Goal: Entertainment & Leisure: Consume media (video, audio)

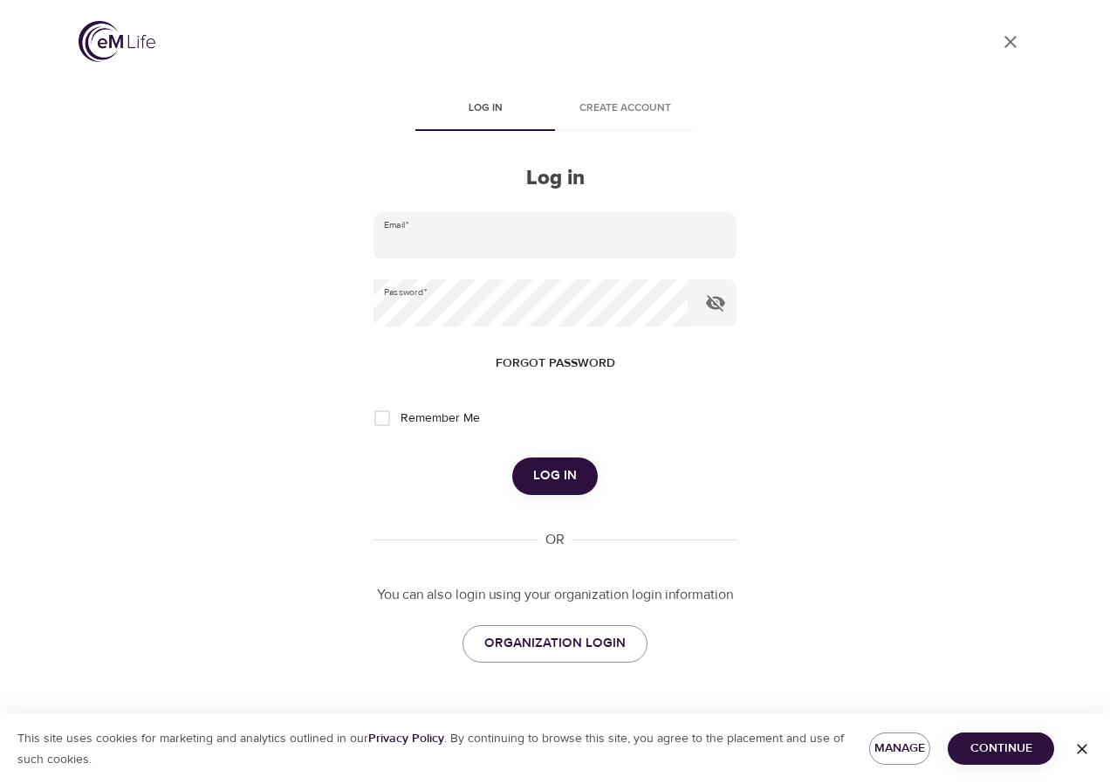
type input "[PERSON_NAME][EMAIL_ADDRESS][DOMAIN_NAME]"
click at [541, 464] on button "Log in" at bounding box center [555, 475] width 86 height 37
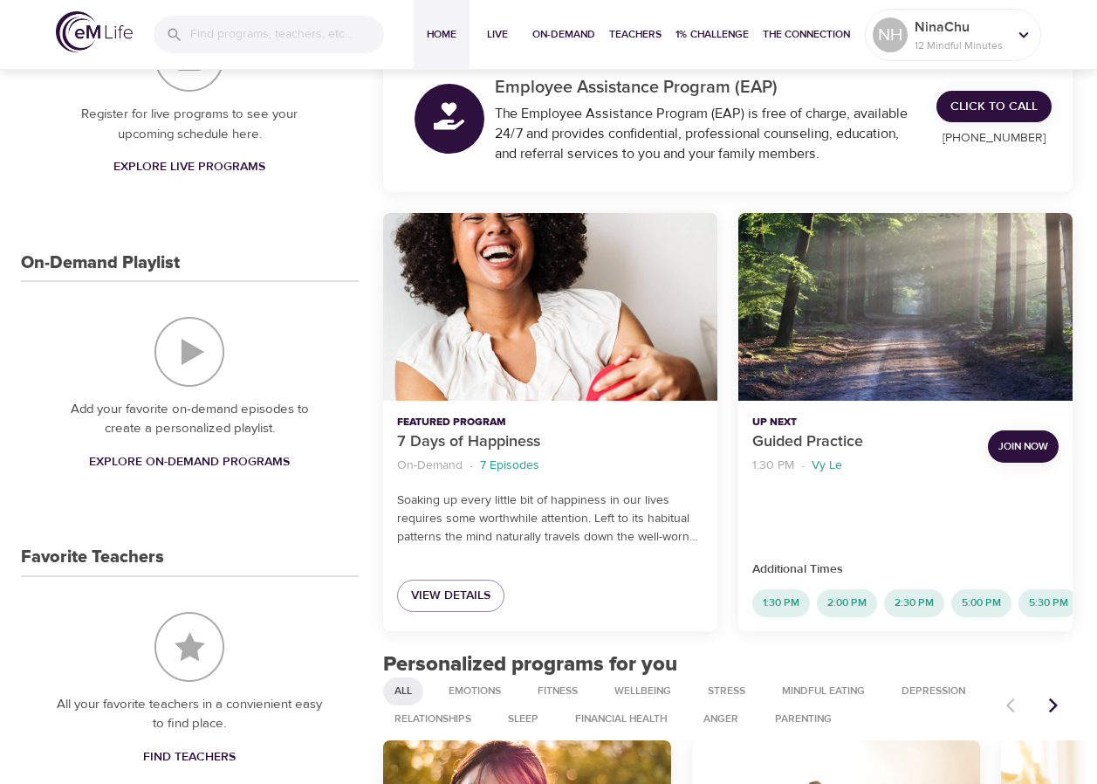
scroll to position [291, 0]
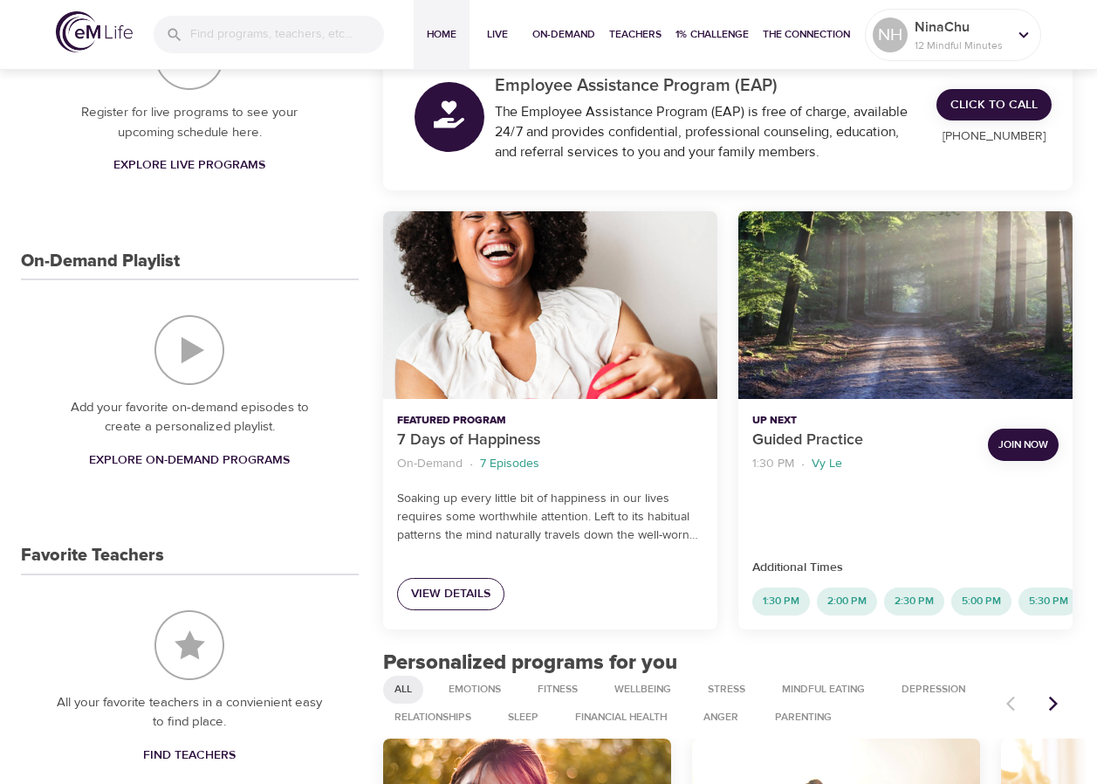
click at [457, 596] on span "View Details" at bounding box center [450, 594] width 79 height 22
click at [1074, 166] on div "eM Life Assistant Discover programs just for you in two steps How are you feeli…" at bounding box center [728, 225] width 718 height 830
click at [711, 31] on span "1% Challenge" at bounding box center [712, 34] width 73 height 18
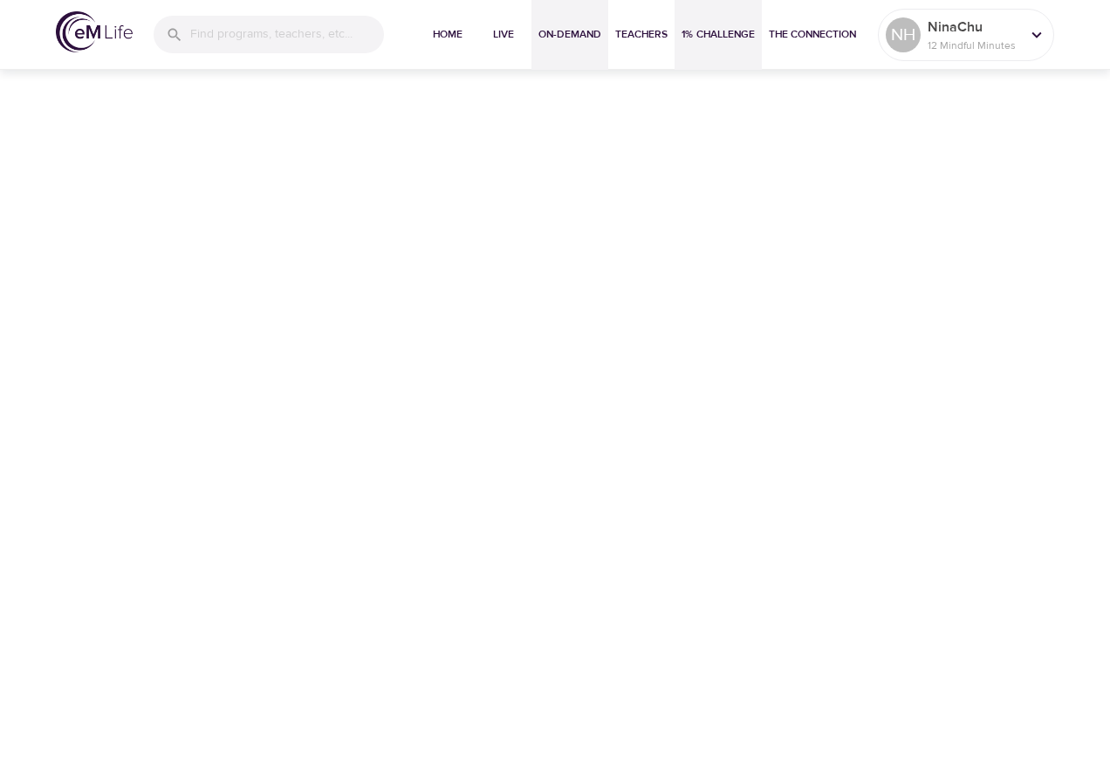
click at [567, 36] on span "On-Demand" at bounding box center [570, 34] width 63 height 18
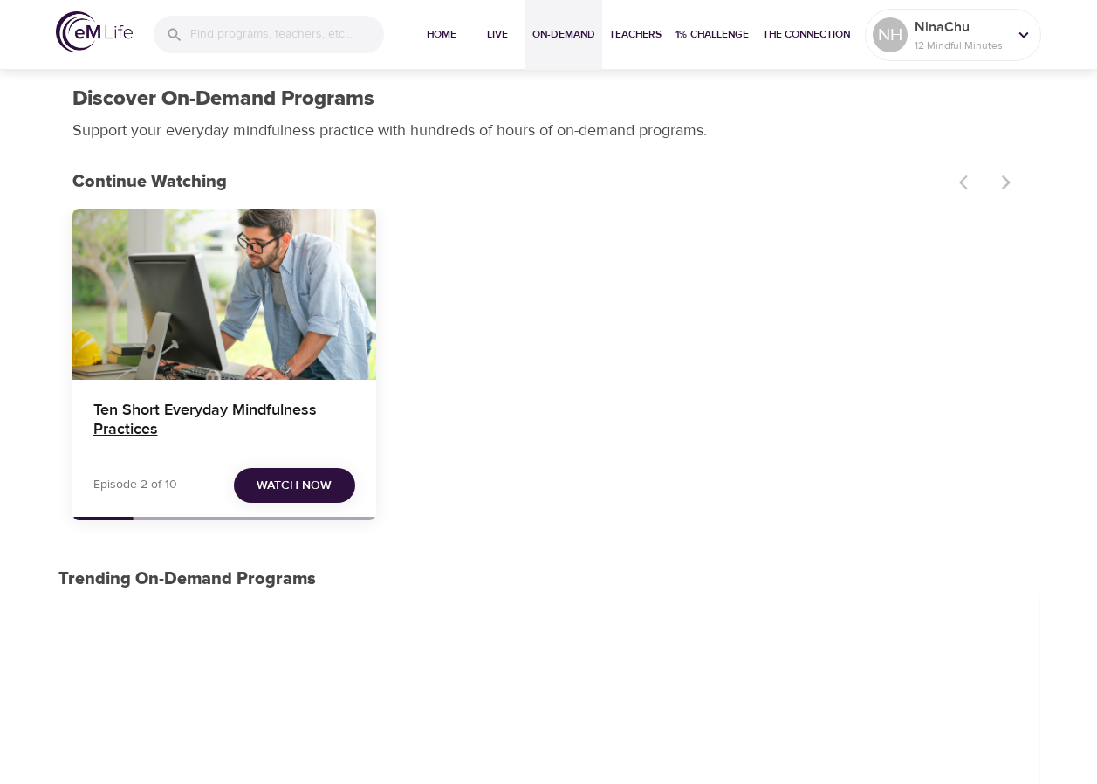
click at [172, 413] on h4 "Ten Short Everyday Mindfulness Practices" at bounding box center [224, 422] width 262 height 42
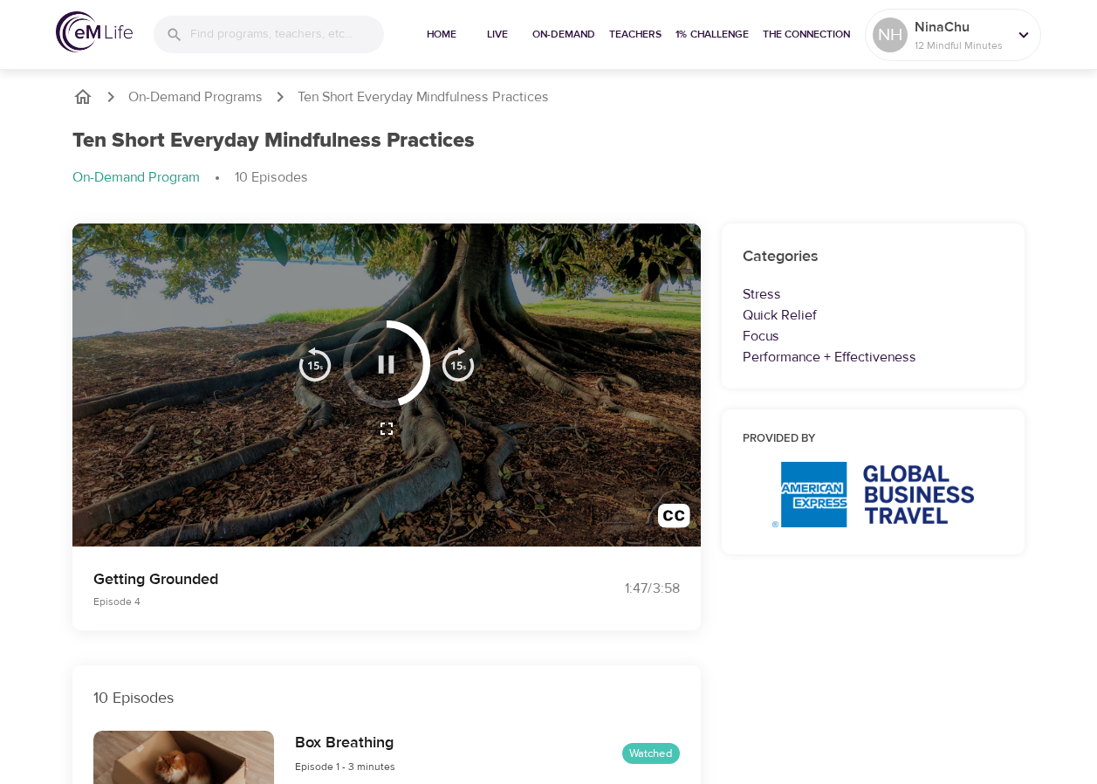
click at [388, 363] on icon "button" at bounding box center [386, 364] width 31 height 31
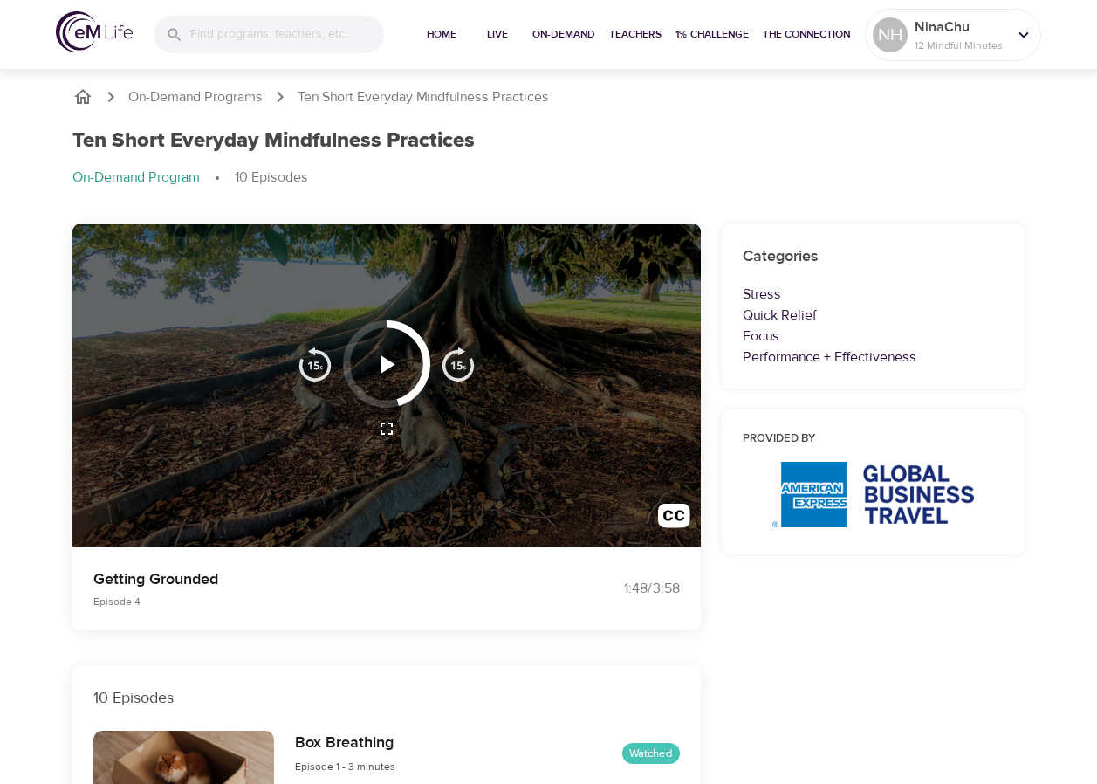
click at [388, 363] on icon "button" at bounding box center [388, 363] width 14 height 17
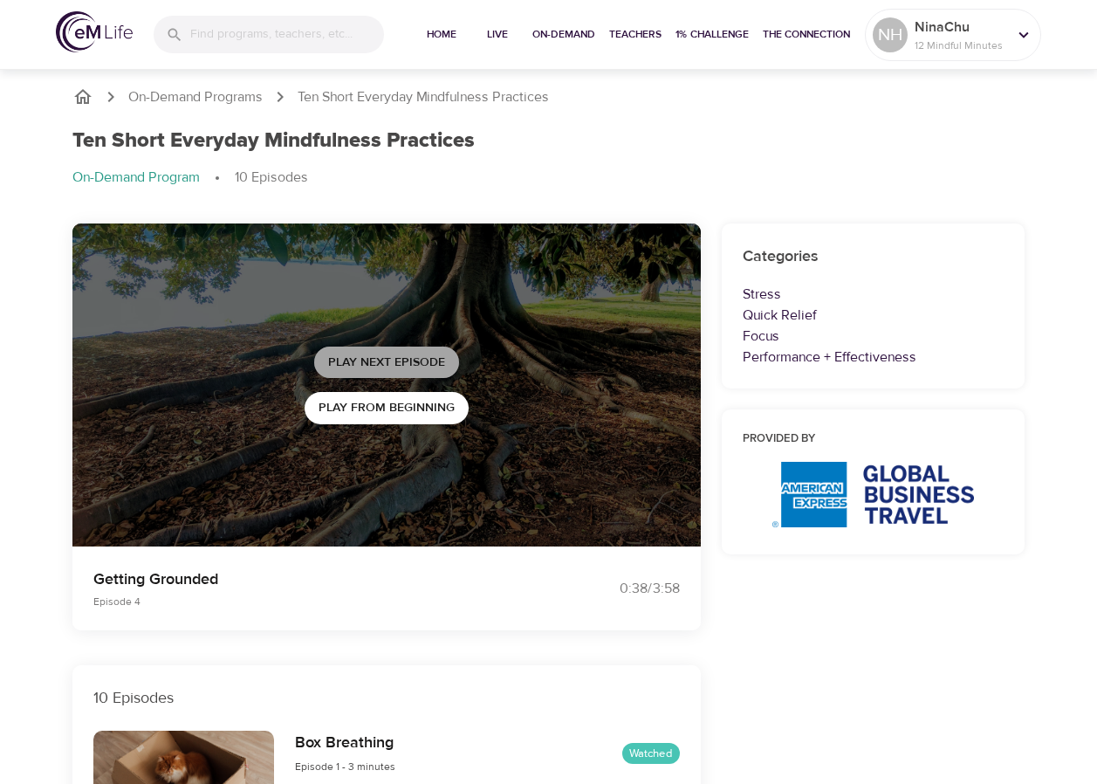
click at [372, 358] on span "Play Next Episode" at bounding box center [386, 363] width 117 height 22
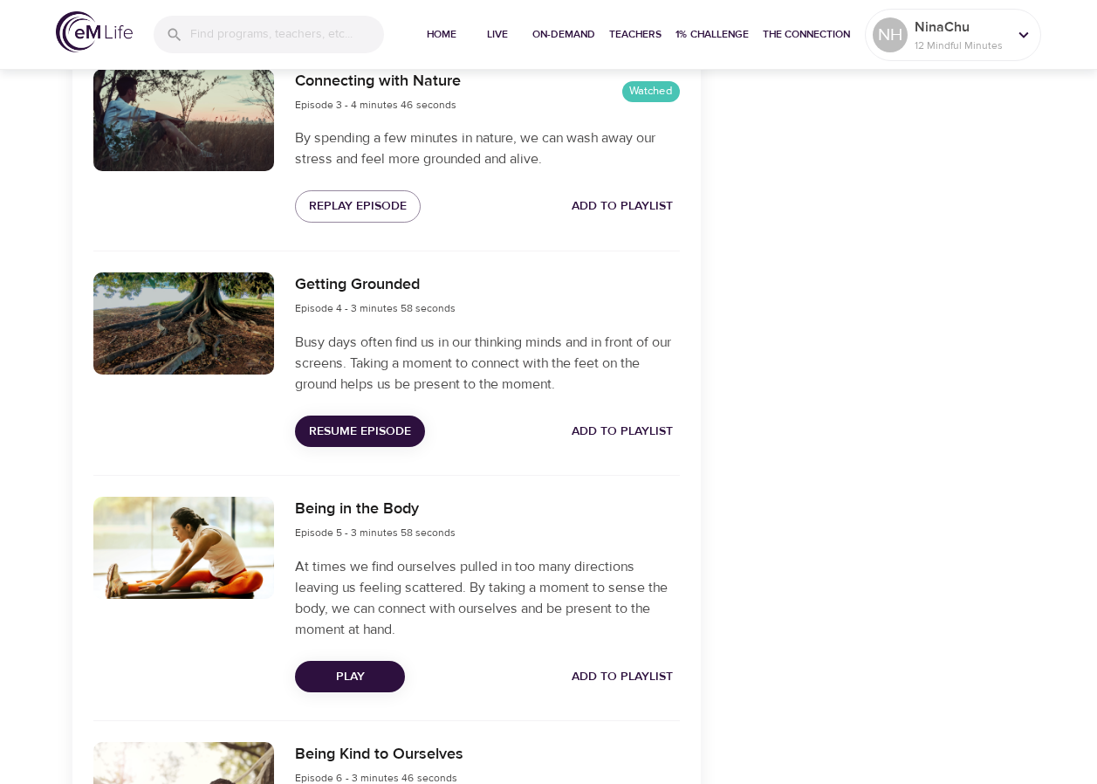
scroll to position [1222, 0]
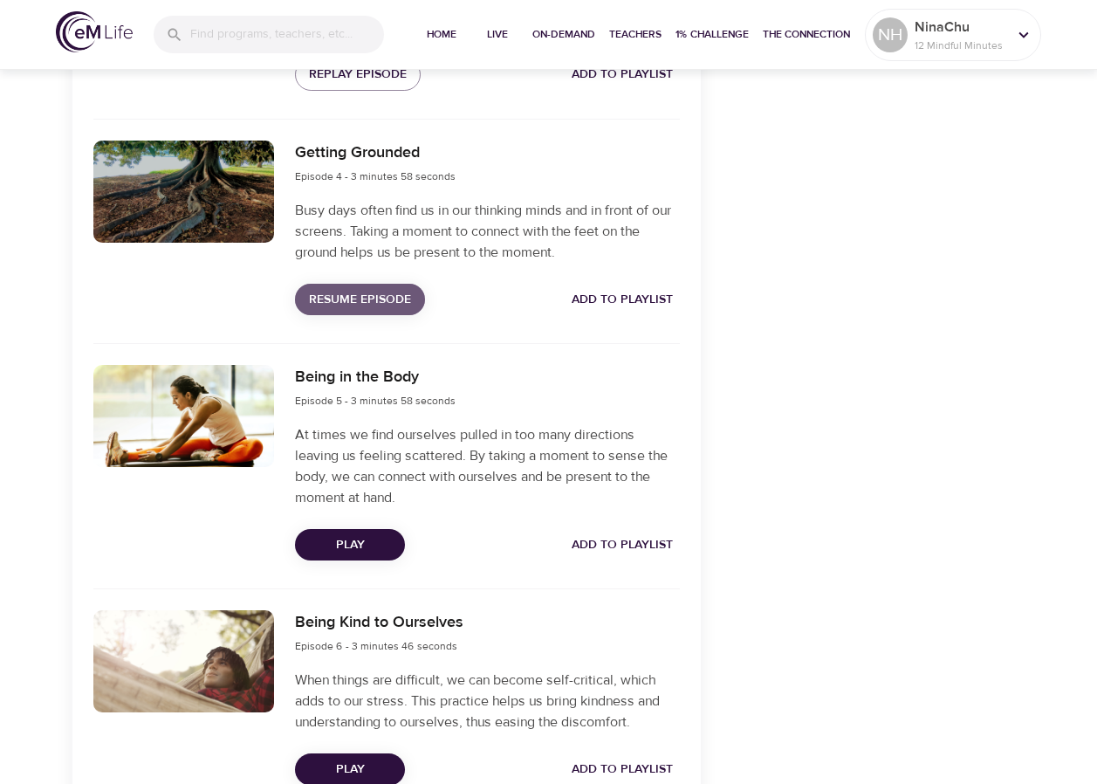
click at [377, 299] on span "Resume Episode" at bounding box center [360, 300] width 102 height 22
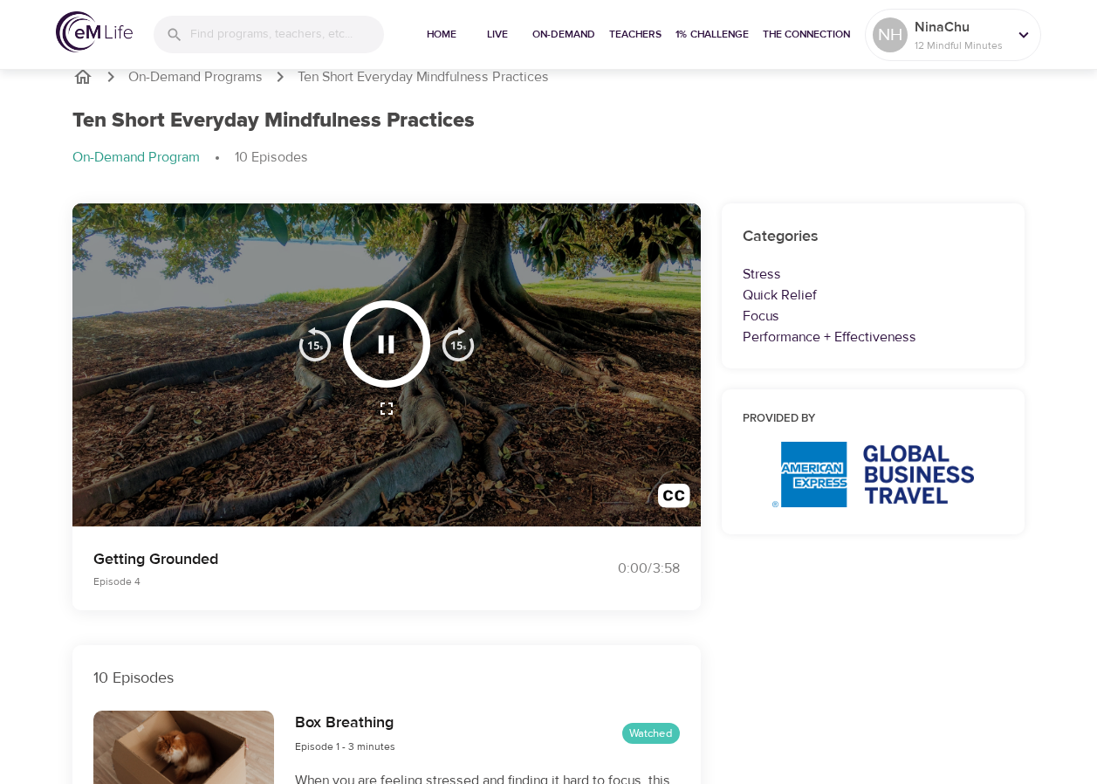
scroll to position [0, 0]
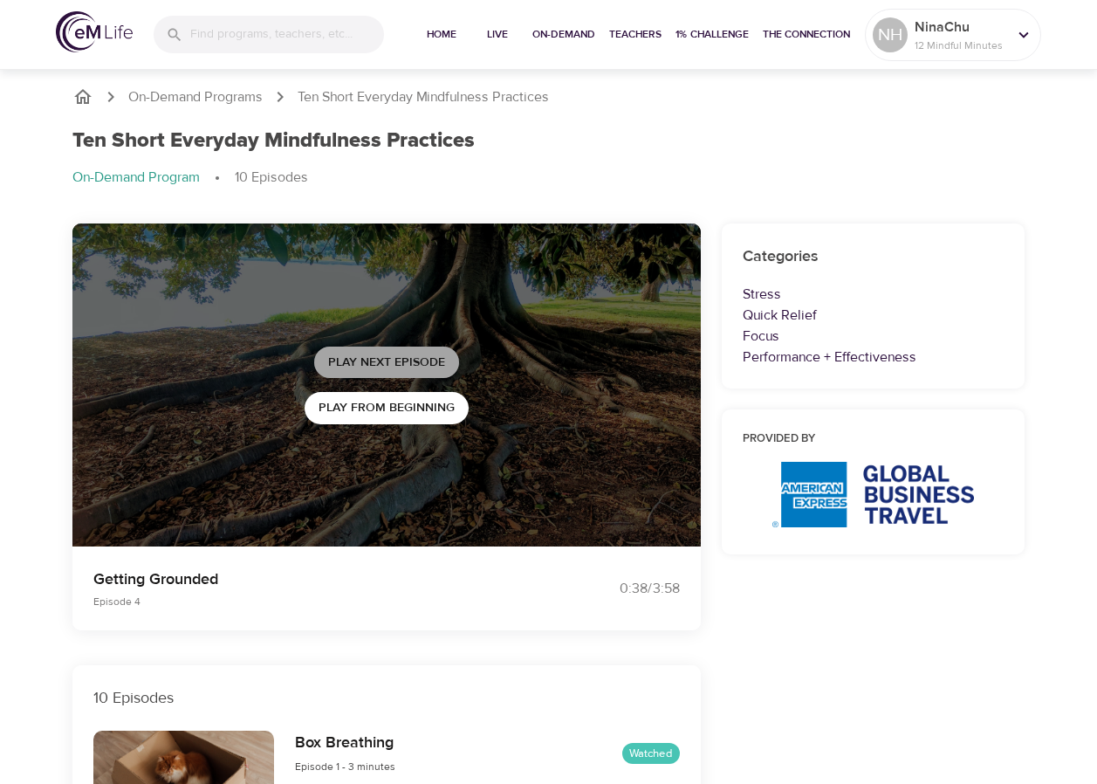
click at [419, 368] on span "Play Next Episode" at bounding box center [386, 363] width 117 height 22
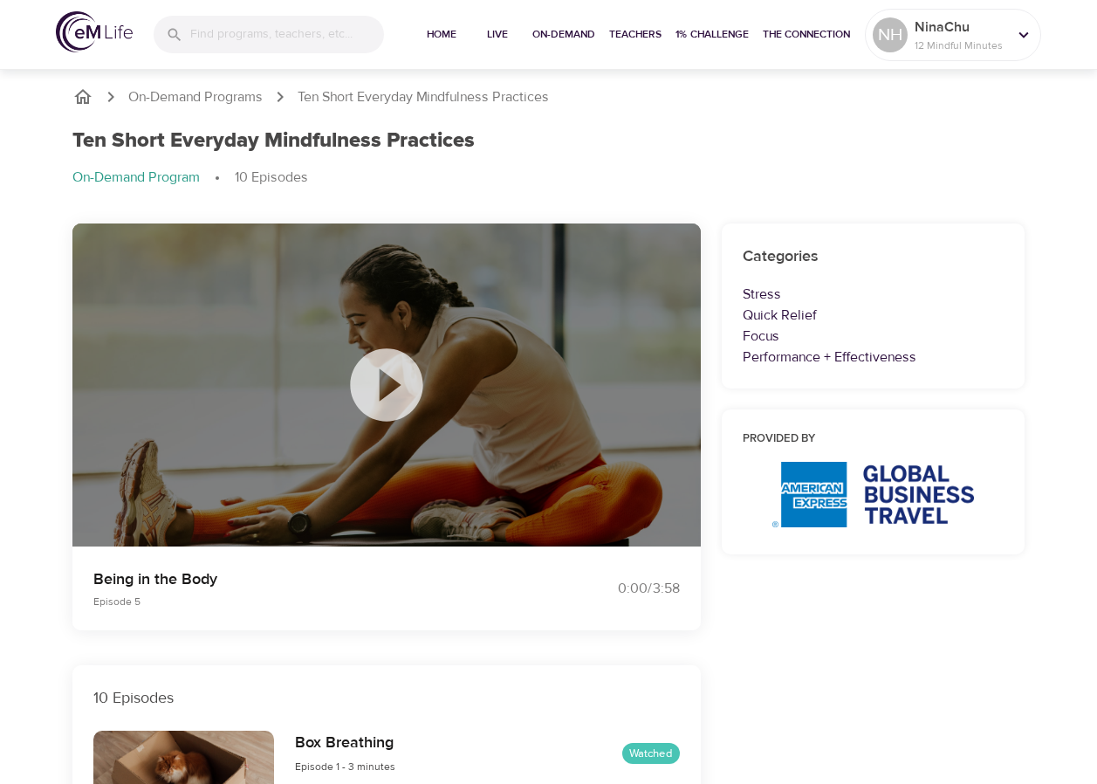
click at [383, 402] on icon at bounding box center [386, 384] width 72 height 72
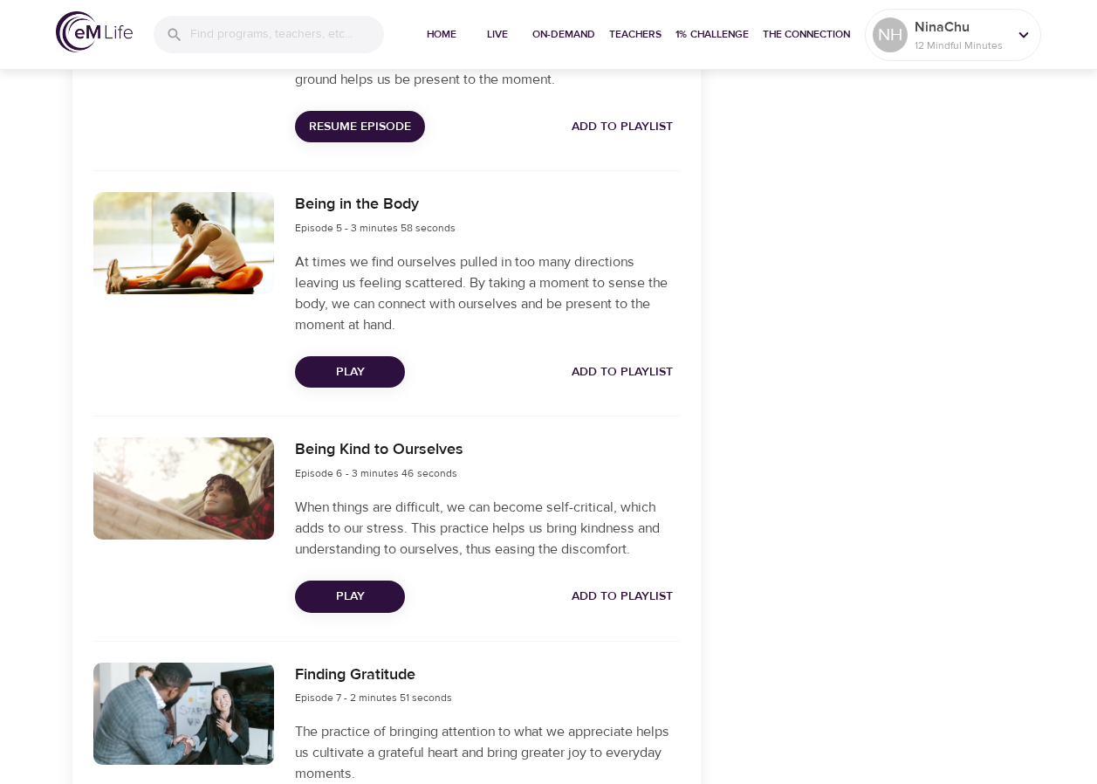
scroll to position [1397, 0]
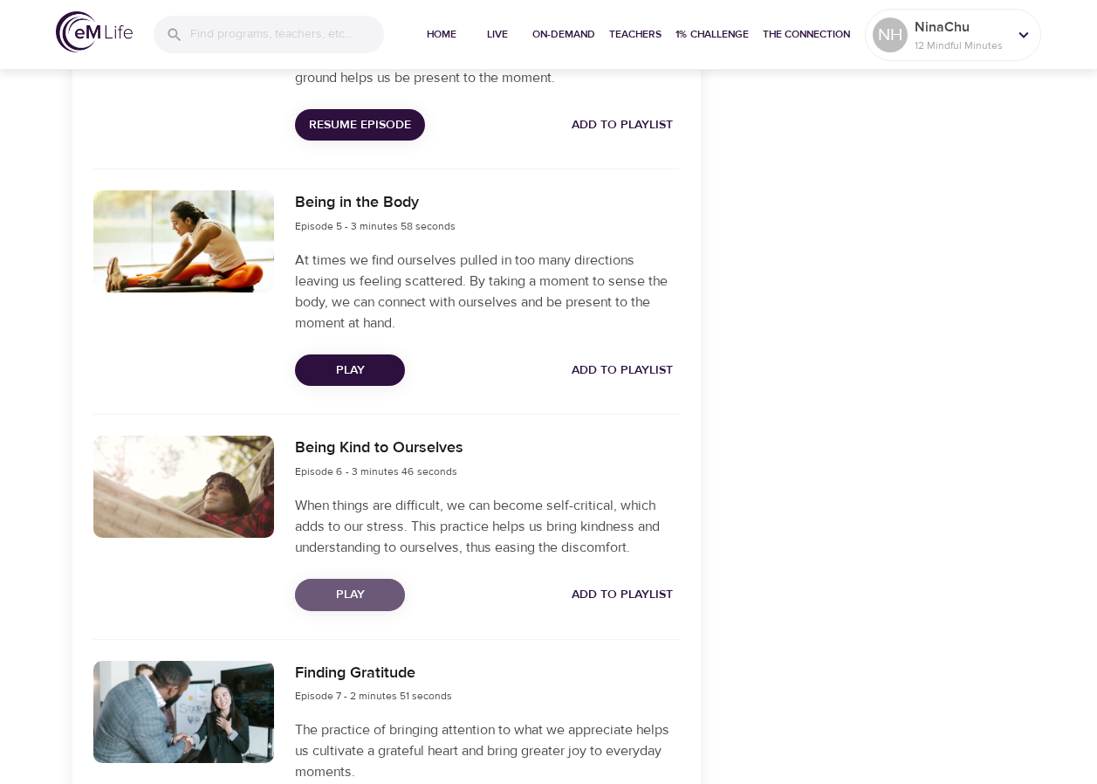
click at [379, 598] on span "Play" at bounding box center [350, 595] width 82 height 22
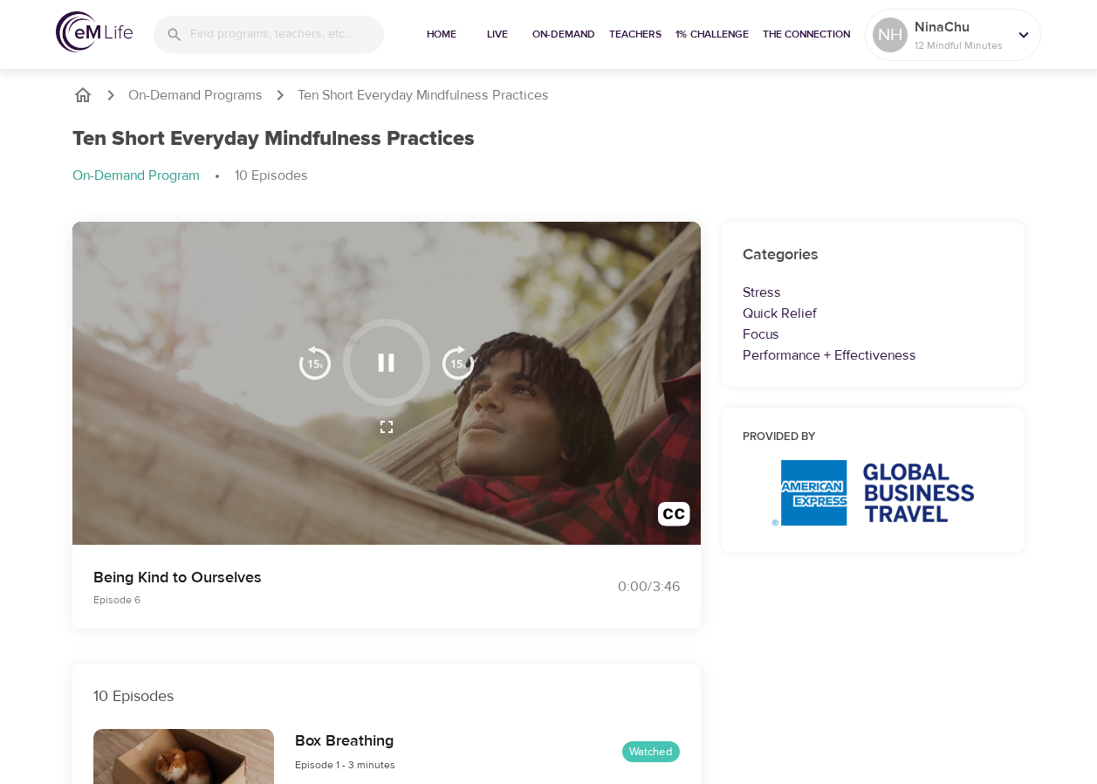
scroll to position [0, 0]
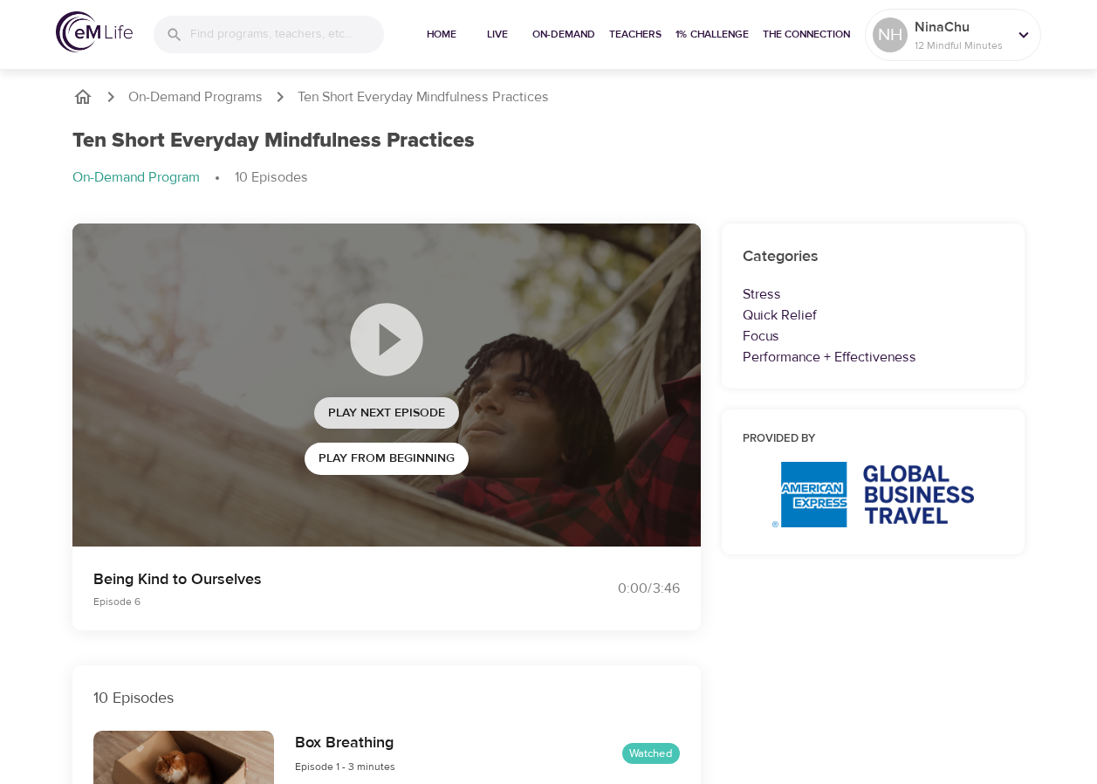
click at [384, 408] on span "Play Next Episode" at bounding box center [386, 413] width 117 height 22
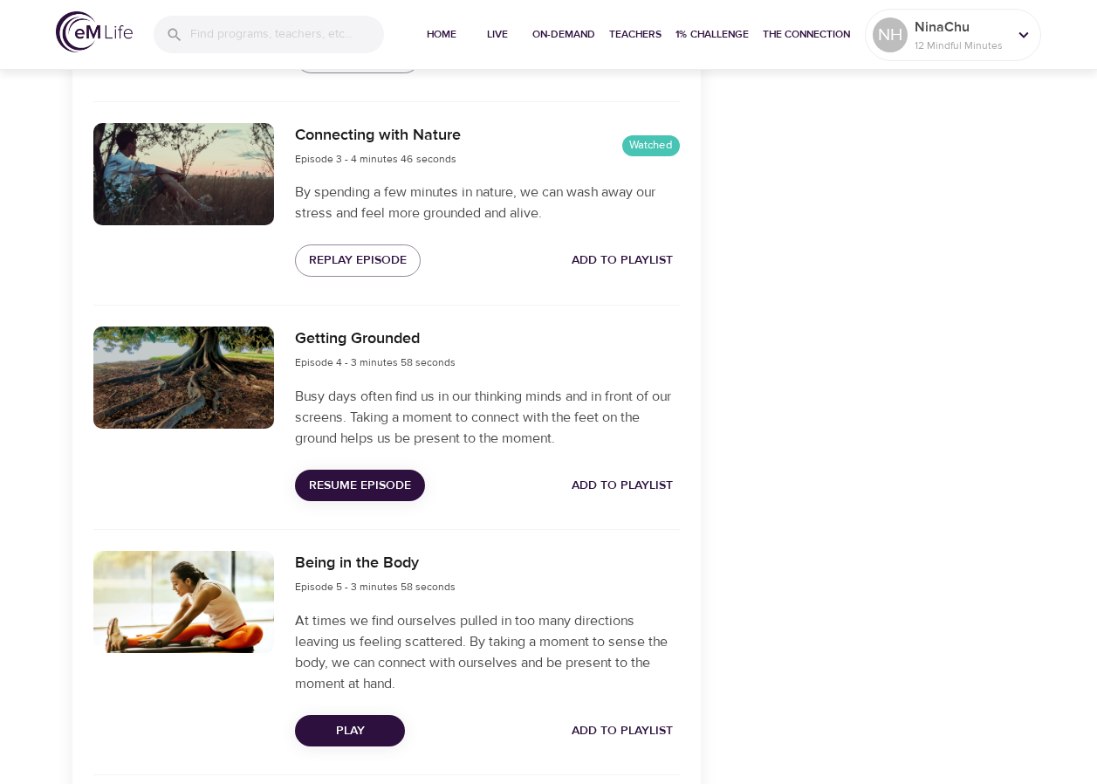
scroll to position [1048, 0]
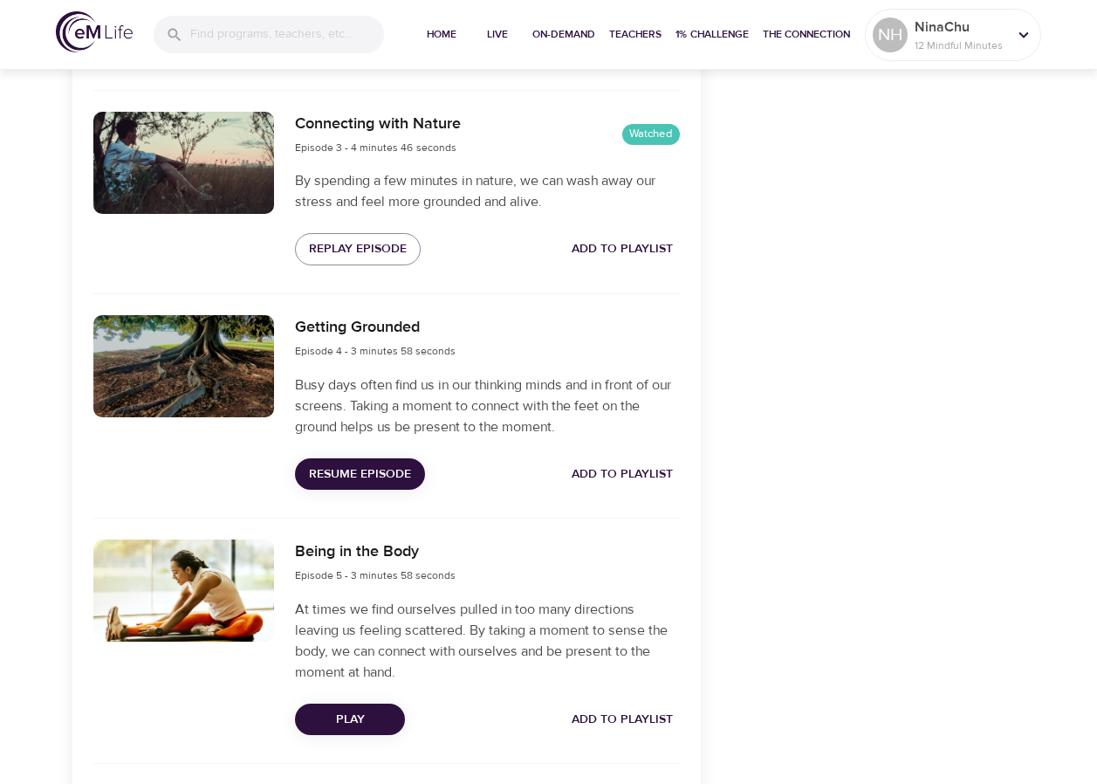
click at [402, 477] on span "Resume Episode" at bounding box center [360, 475] width 102 height 22
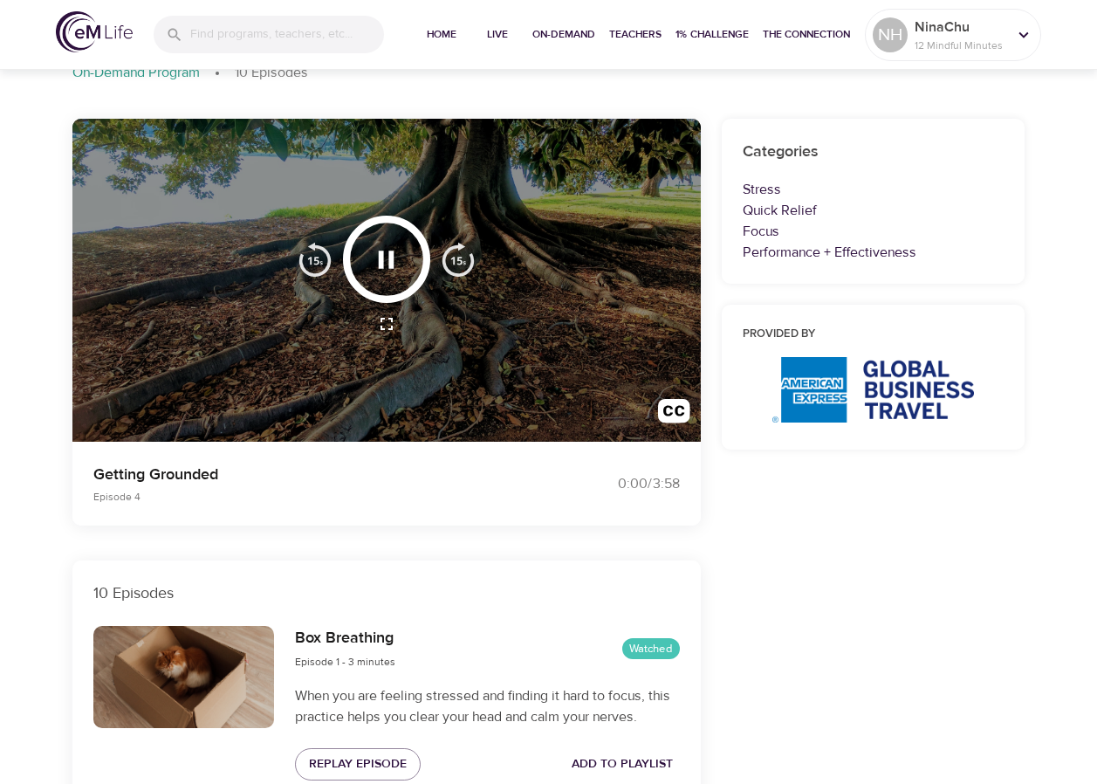
scroll to position [0, 0]
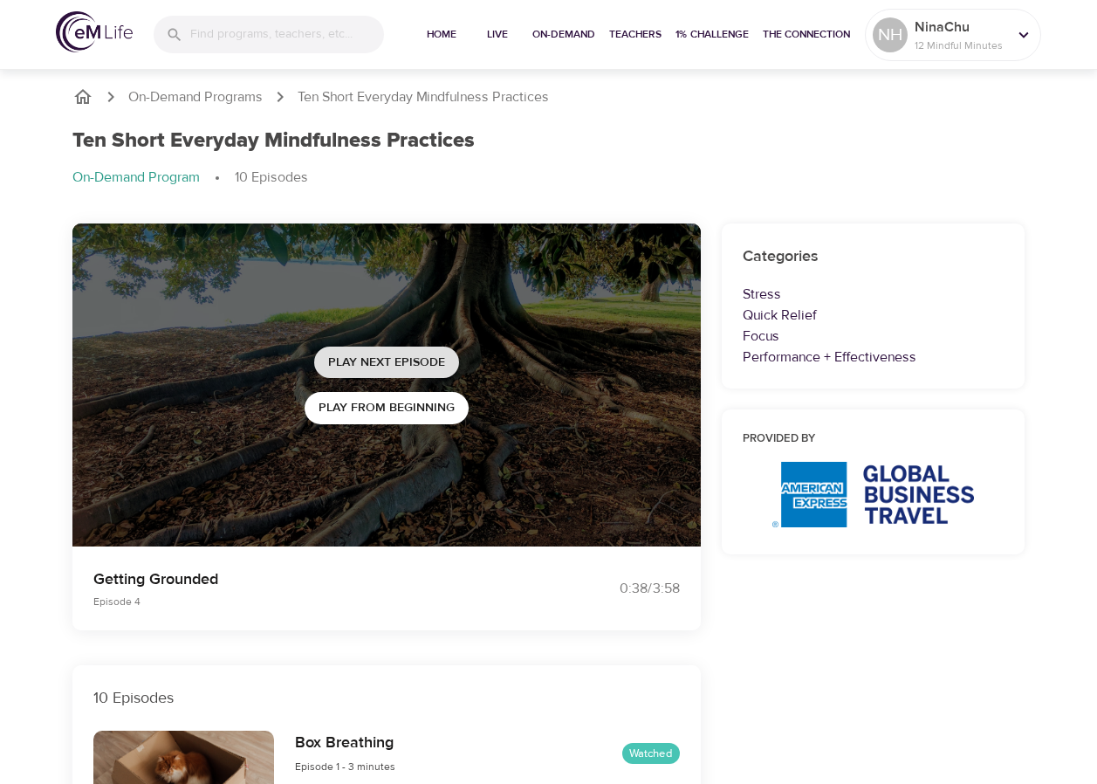
click at [418, 363] on span "Play Next Episode" at bounding box center [386, 363] width 117 height 22
